Goal: Use online tool/utility: Utilize a website feature to perform a specific function

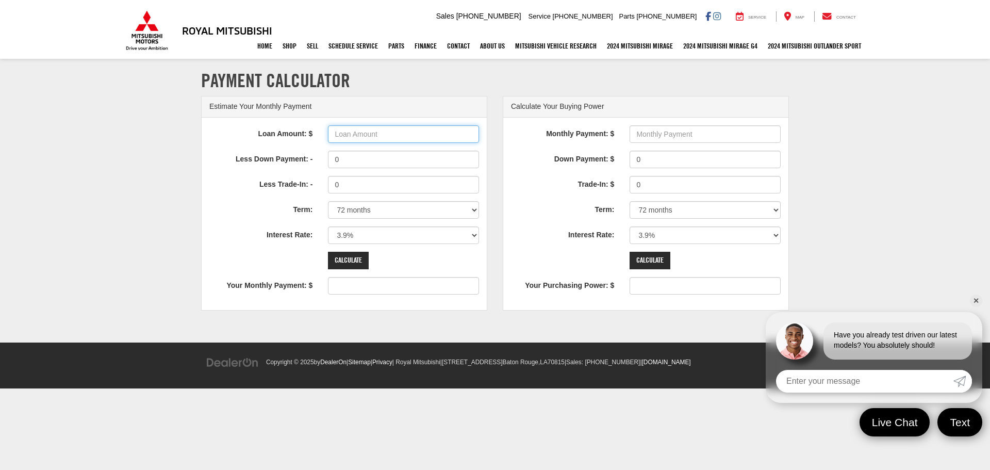
drag, startPoint x: 0, startPoint y: 0, endPoint x: 393, endPoint y: 137, distance: 416.5
click at [393, 137] on input "Loan Amount: $" at bounding box center [403, 134] width 151 height 18
click at [337, 135] on input "41000" at bounding box center [403, 134] width 151 height 18
type input "47000"
type input "733"
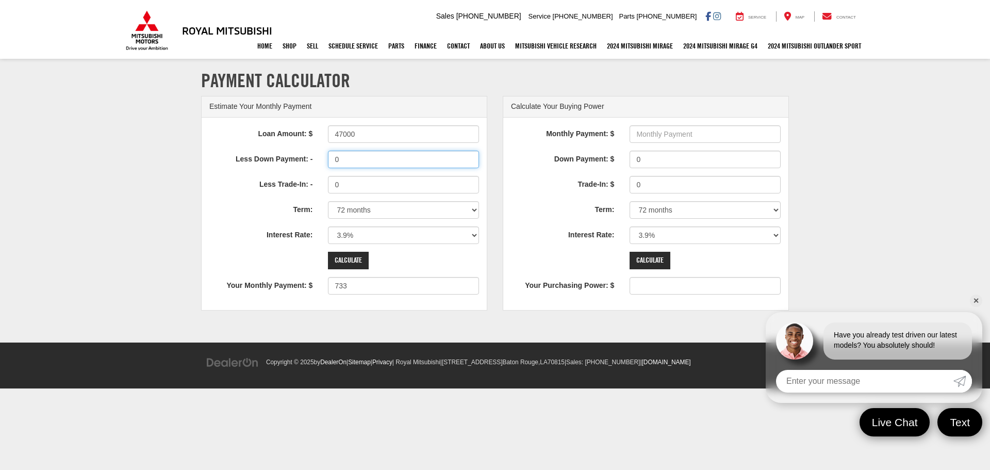
click at [381, 163] on input "0" at bounding box center [403, 160] width 151 height 18
type input "2000"
type input "702"
click at [354, 258] on input "Calculate" at bounding box center [348, 261] width 41 height 18
click at [474, 240] on select "0% 0.9% 1.9% 2.9% 3.9% 4.9% 5.9% 6.9% 7.9% 8.9% 9.9% 10.9% 11.9% 12.9% 13.9% 14…" at bounding box center [403, 235] width 151 height 18
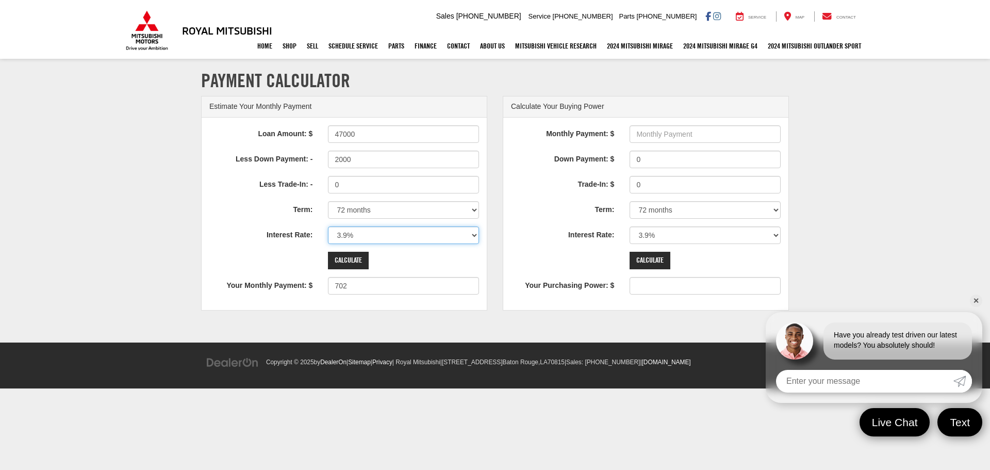
select select "8.9"
click at [328, 226] on select "0% 0.9% 1.9% 2.9% 3.9% 4.9% 5.9% 6.9% 7.9% 8.9% 9.9% 10.9% 11.9% 12.9% 13.9% 14…" at bounding box center [403, 235] width 151 height 18
type input "809"
click at [425, 237] on select "0% 0.9% 1.9% 2.9% 3.9% 4.9% 5.9% 6.9% 7.9% 8.9% 9.9% 10.9% 11.9% 12.9% 13.9% 14…" at bounding box center [403, 235] width 151 height 18
select select "10.9"
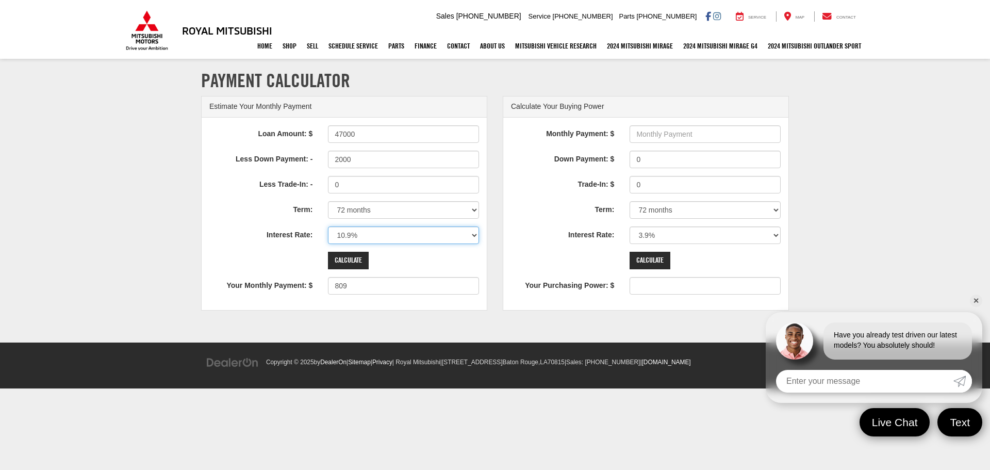
click at [328, 226] on select "0% 0.9% 1.9% 2.9% 3.9% 4.9% 5.9% 6.9% 7.9% 8.9% 9.9% 10.9% 11.9% 12.9% 13.9% 14…" at bounding box center [403, 235] width 151 height 18
type input "854"
click at [353, 262] on input "Calculate" at bounding box center [348, 261] width 41 height 18
drag, startPoint x: 369, startPoint y: 134, endPoint x: 194, endPoint y: 123, distance: 175.7
click at [194, 123] on div "Estimate Your Monthly Payment Loan Amount: $ 47000 Less Down Payment: - 2000 Le…" at bounding box center [344, 208] width 302 height 225
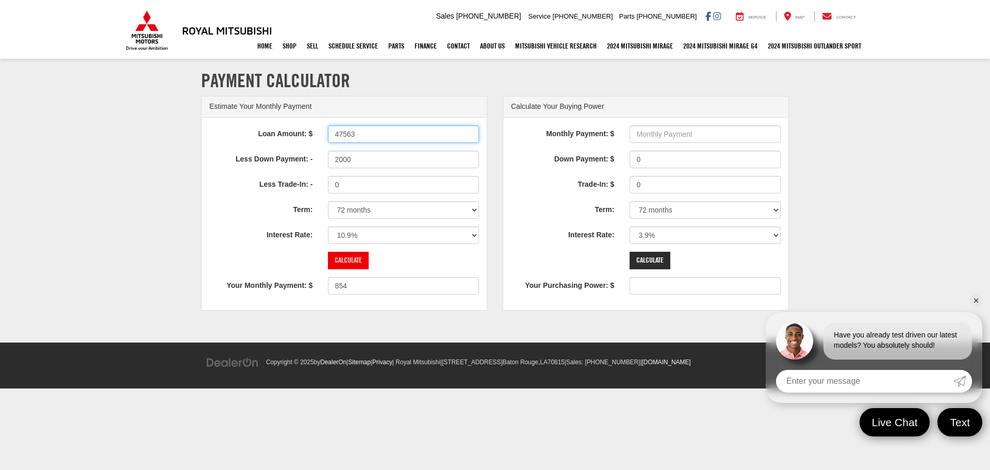
type input "47563"
type input "865"
click at [351, 262] on input "Calculate" at bounding box center [348, 261] width 41 height 18
click at [974, 301] on link "✕" at bounding box center [976, 300] width 12 height 12
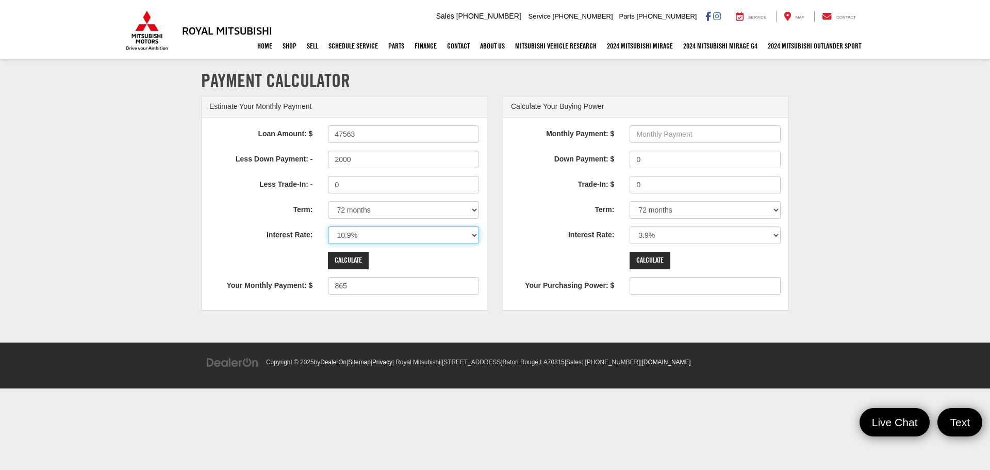
click at [455, 243] on select "0% 0.9% 1.9% 2.9% 3.9% 4.9% 5.9% 6.9% 7.9% 8.9% 9.9% 10.9% 11.9% 12.9% 13.9% 14…" at bounding box center [403, 235] width 151 height 18
select select "5.9"
click at [328, 226] on select "0% 0.9% 1.9% 2.9% 3.9% 4.9% 5.9% 6.9% 7.9% 8.9% 9.9% 10.9% 11.9% 12.9% 13.9% 14…" at bounding box center [403, 235] width 151 height 18
type input "753"
click at [358, 260] on input "Calculate" at bounding box center [348, 261] width 41 height 18
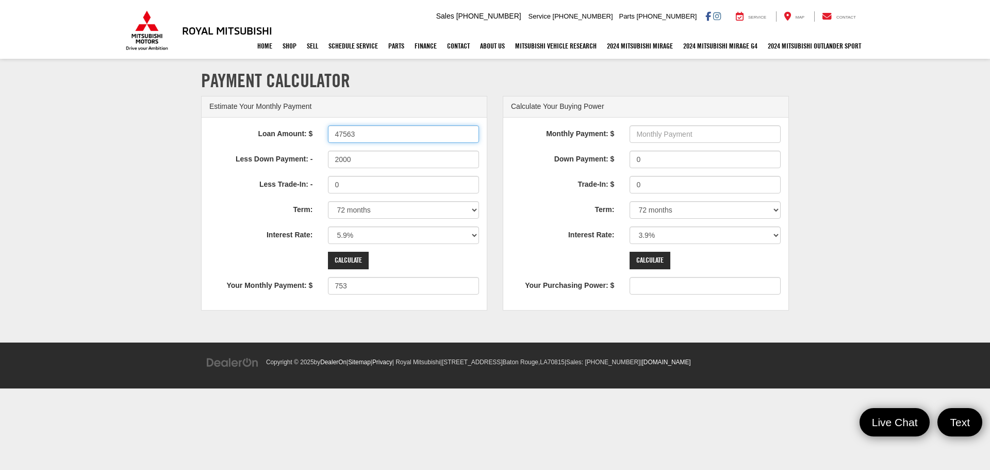
drag, startPoint x: 262, startPoint y: 120, endPoint x: 159, endPoint y: 109, distance: 103.7
click at [176, 112] on section "Payment Calculator Estimate Your Monthly Payment Loan Amount: $ 47563 Less Down…" at bounding box center [495, 201] width 990 height 283
type input "74000"
type input "1190"
click at [363, 254] on input "Calculate" at bounding box center [348, 261] width 41 height 18
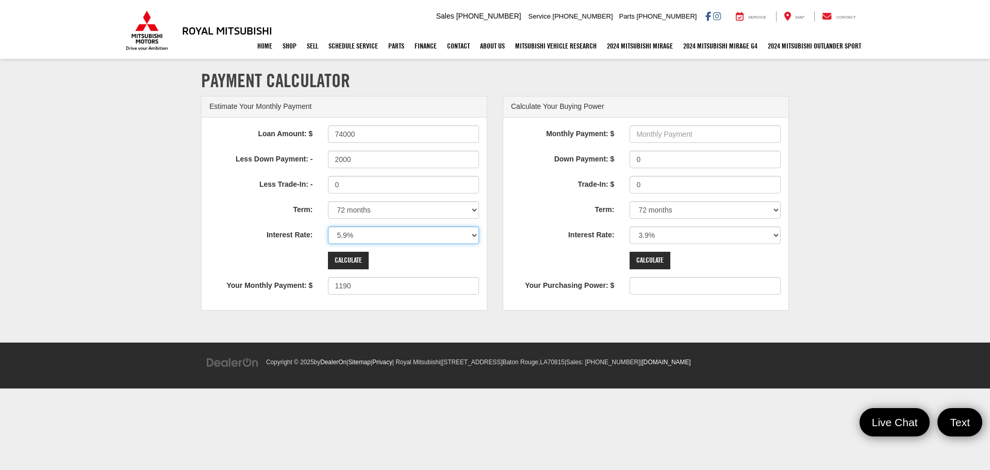
click at [406, 232] on select "0% 0.9% 1.9% 2.9% 3.9% 4.9% 5.9% 6.9% 7.9% 8.9% 9.9% 10.9% 11.9% 12.9% 13.9% 14…" at bounding box center [403, 235] width 151 height 18
click at [328, 226] on select "0% 0.9% 1.9% 2.9% 3.9% 4.9% 5.9% 6.9% 7.9% 8.9% 9.9% 10.9% 11.9% 12.9% 13.9% 14…" at bounding box center [403, 235] width 151 height 18
